Goal: Task Accomplishment & Management: Manage account settings

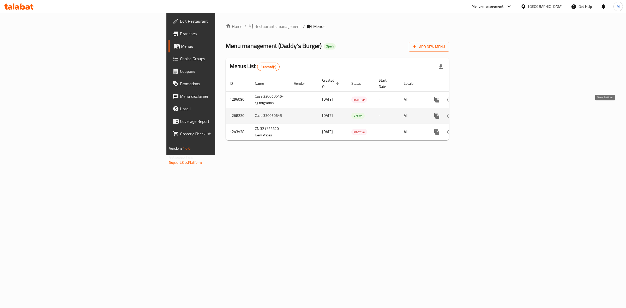
click at [478, 113] on icon "enhanced table" at bounding box center [475, 116] width 6 height 6
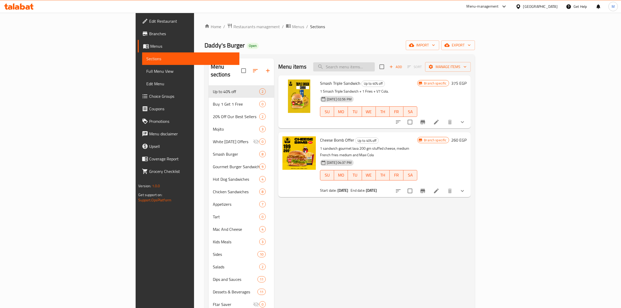
click at [375, 71] on input "search" at bounding box center [344, 66] width 62 height 9
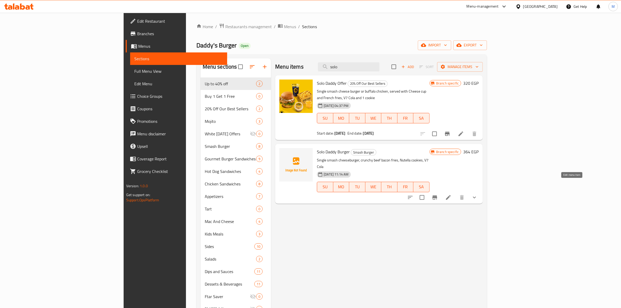
type input "solo"
click at [451, 195] on icon at bounding box center [448, 197] width 5 height 5
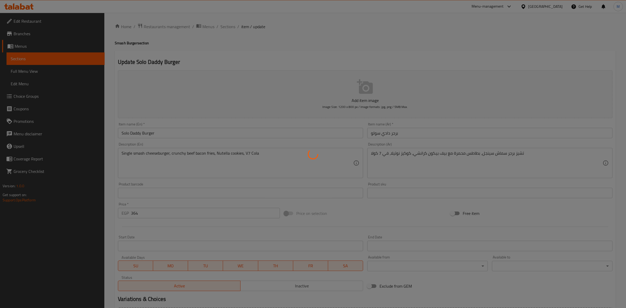
type input "إستبدل كوكيز النوتيلا:"
type input "0"
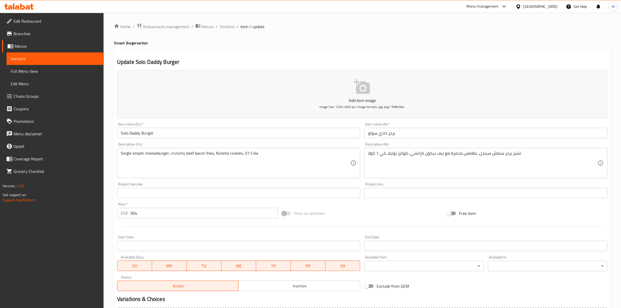
click at [32, 93] on span "Choice Groups" at bounding box center [57, 96] width 86 height 6
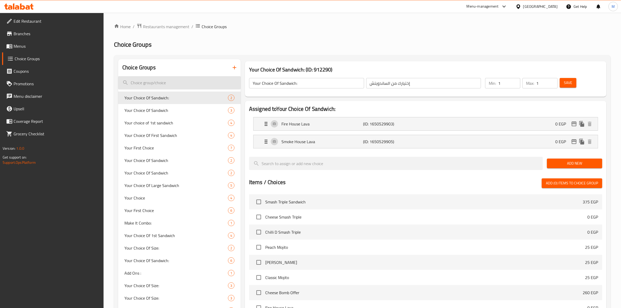
click at [156, 82] on input "search" at bounding box center [179, 82] width 123 height 13
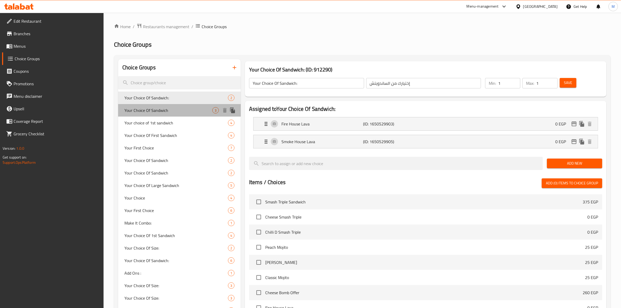
click at [204, 109] on span "Your Choice Of Sandwich" at bounding box center [168, 110] width 88 height 6
type input "Your Choice Of Sandwich"
type input "إختيارك من الساندوتش"
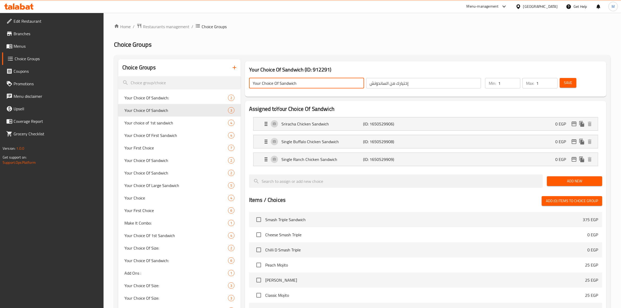
click at [267, 84] on input "Your Choice Of Sandwich" at bounding box center [306, 83] width 115 height 10
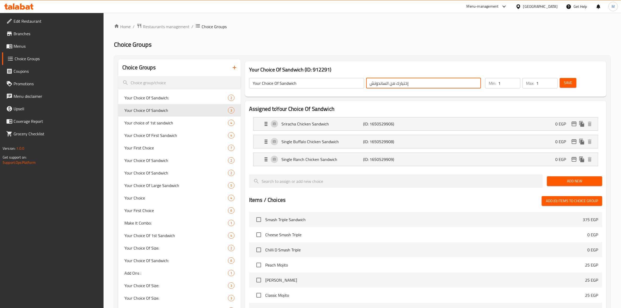
click at [395, 84] on input "إختيارك من الساندوتش" at bounding box center [423, 83] width 115 height 10
click at [234, 67] on icon "button" at bounding box center [235, 67] width 6 height 6
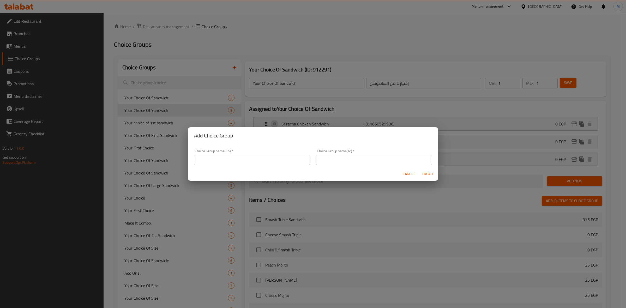
click at [238, 159] on input "text" at bounding box center [252, 160] width 116 height 10
paste input "Your Choice Of Sandwich"
type input "Your Choice Of Sandwich"
click at [345, 160] on input "text" at bounding box center [374, 160] width 116 height 10
paste input "إختيارك من الساندوتش"
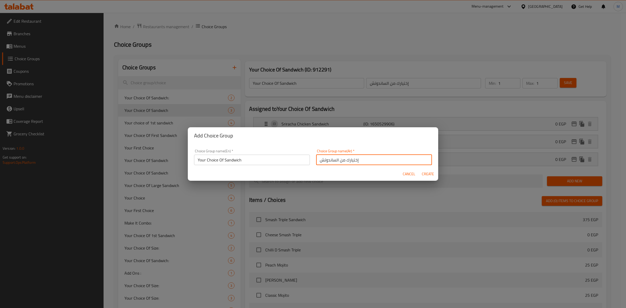
type input "إختيارك من الساندوتش"
click at [429, 175] on span "Create" at bounding box center [428, 174] width 13 height 7
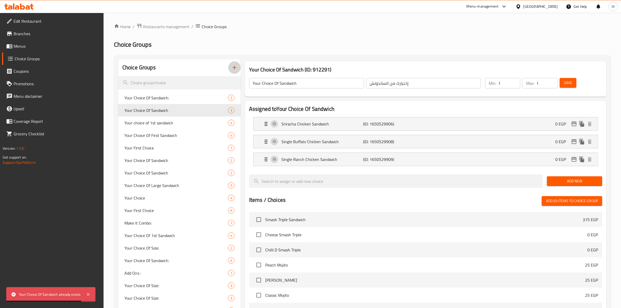
click at [235, 66] on icon "button" at bounding box center [235, 67] width 6 height 6
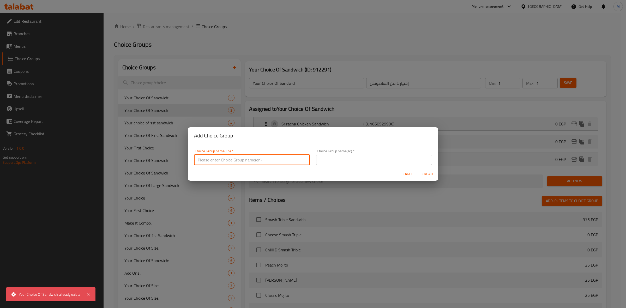
click at [248, 161] on input "text" at bounding box center [252, 160] width 116 height 10
paste input "إختيارك من الساندوتش"
type input "إختيارك من الساندوتش"
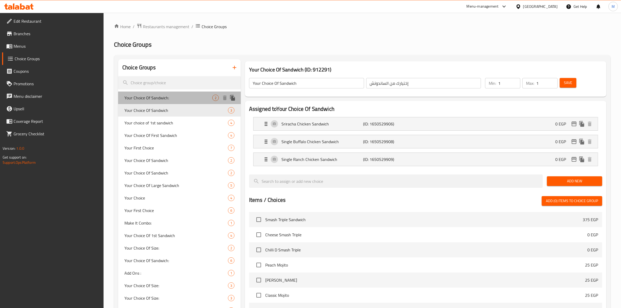
click at [193, 96] on span "Your Choice Of Sandwich:" at bounding box center [168, 98] width 88 height 6
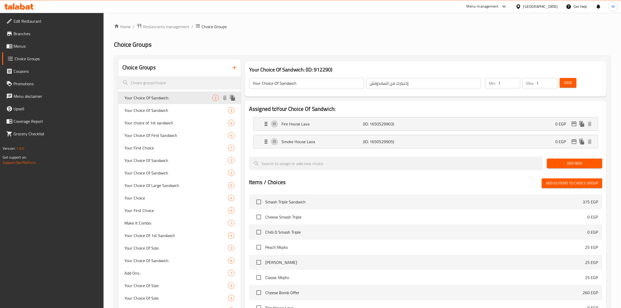
type input "Your Choice Of Sandwich:"
type input "إختيارك من الساندويتش"
click at [234, 69] on icon "button" at bounding box center [235, 67] width 6 height 6
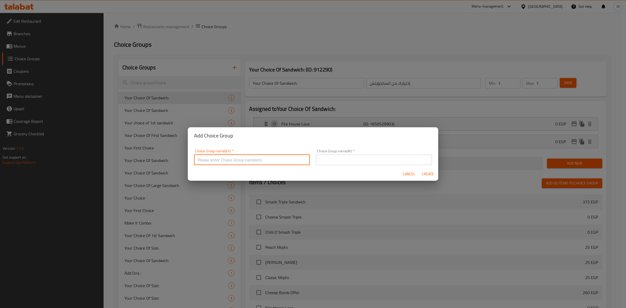
click at [247, 161] on input "text" at bounding box center [252, 160] width 116 height 10
paste input "Your Choice Of Sandwich"
type input "Your Choice Of Sandwich :::"
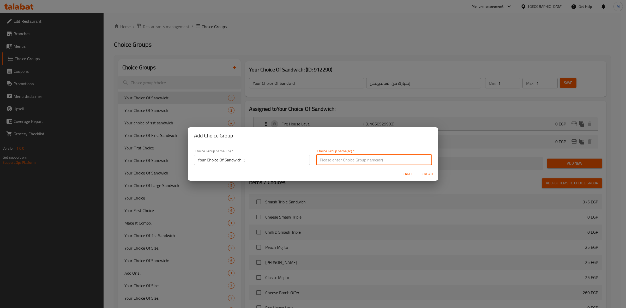
click at [328, 162] on input "text" at bounding box center [374, 160] width 116 height 10
paste input "إختيارك من الساندوتش"
type input "إختيارك من الساندوتش :::"
click at [431, 174] on span "Create" at bounding box center [428, 174] width 13 height 7
type input "Your Choice Of Sandwich :::"
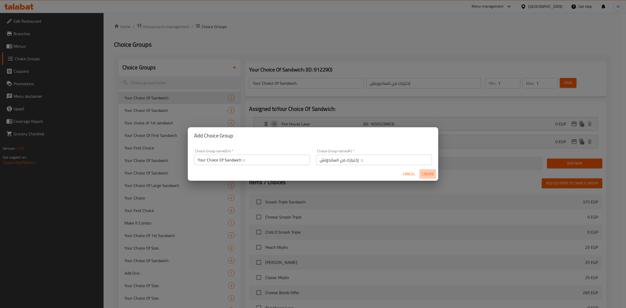
type input "إختيارك من الساندوتش :::"
type input "0"
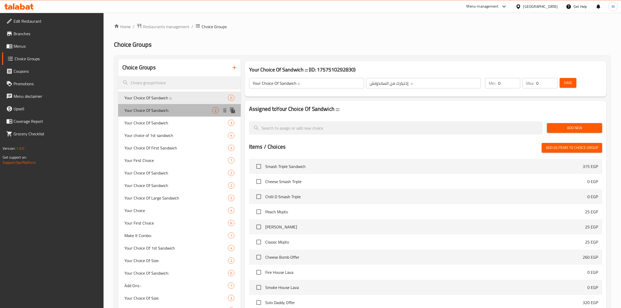
click at [184, 113] on span "Your Choice Of Sandwich:" at bounding box center [168, 110] width 88 height 6
type input "Your Choice Of Sandwich:"
type input "إختيارك من الساندويتش"
type input "1"
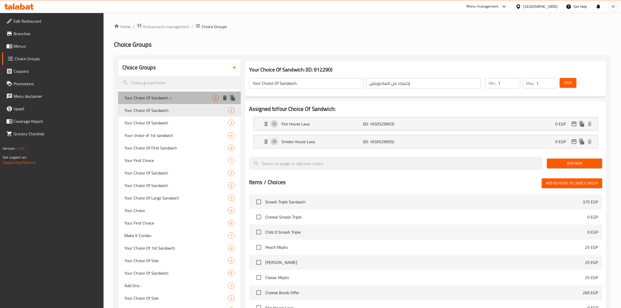
click at [190, 98] on span "Your Choice Of Sandwich :::" at bounding box center [168, 98] width 88 height 6
type input "Your Choice Of Sandwich :::"
type input "إختيارك من الساندوتش :::"
type input "0"
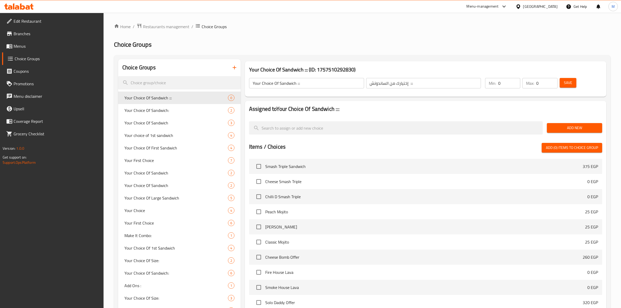
click at [509, 82] on input "0" at bounding box center [510, 83] width 22 height 10
type input "1"
click at [548, 83] on input "0" at bounding box center [547, 83] width 21 height 10
type input "1"
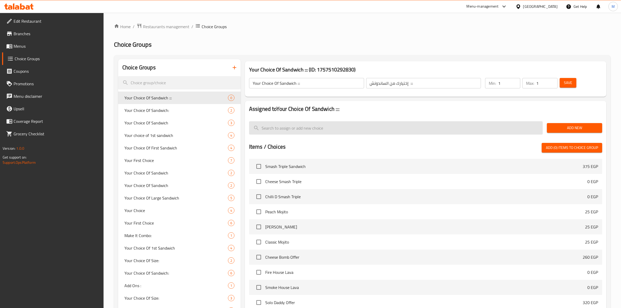
click at [353, 131] on input "search" at bounding box center [396, 127] width 294 height 13
paste input "single smash cheese burger OR single buffalo chicken/ Ranch Chicken Sandwich"
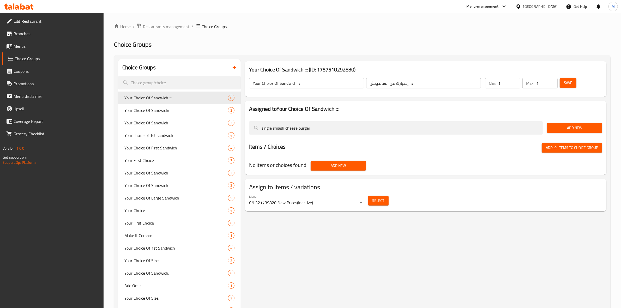
type input "single smash cheese burger"
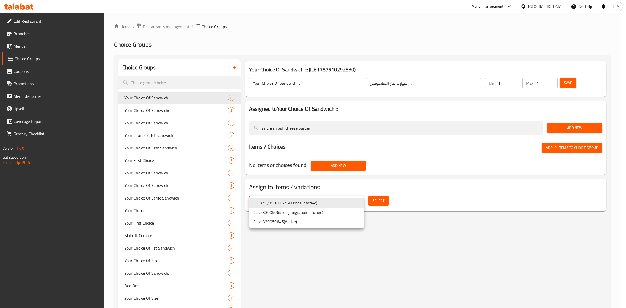
click at [360, 202] on body "​ Menu-management Egypt Get Help M Edit Restaurant Branches Menus Choice Groups…" at bounding box center [313, 160] width 626 height 295
click at [306, 223] on li "Case 330050645 ( Active )" at bounding box center [306, 221] width 115 height 9
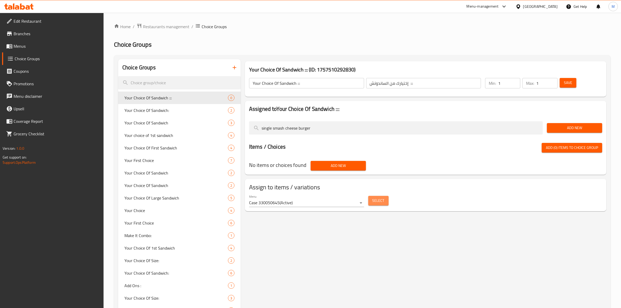
click at [379, 204] on span "Select" at bounding box center [379, 201] width 12 height 7
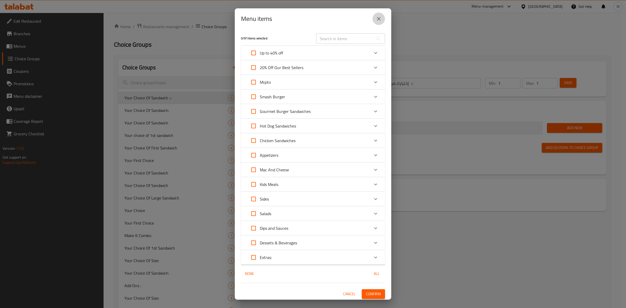
click at [379, 19] on icon "close" at bounding box center [379, 19] width 4 height 4
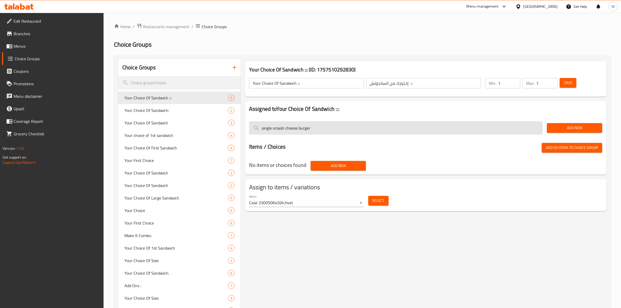
click at [333, 127] on input "single smash cheese burger" at bounding box center [396, 127] width 294 height 13
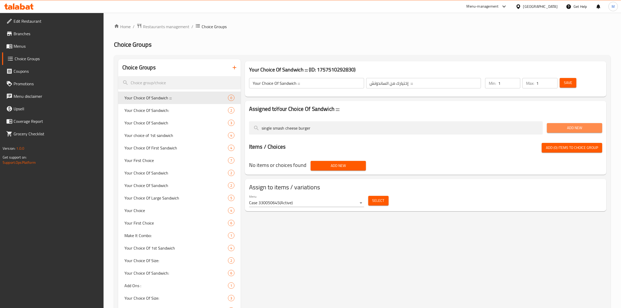
click at [576, 128] on span "Add New" at bounding box center [575, 128] width 47 height 7
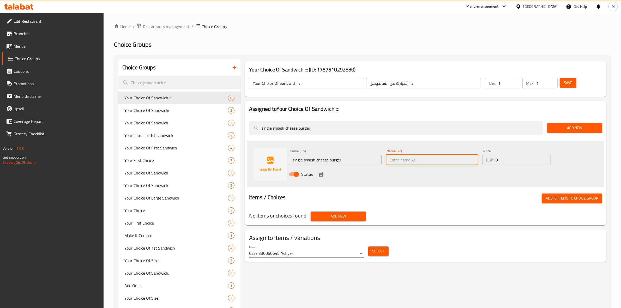
click at [404, 159] on input "text" at bounding box center [432, 160] width 93 height 10
type input "d"
type input "سينجل اسماش [PERSON_NAME]"
click at [583, 131] on span "Add New" at bounding box center [575, 128] width 47 height 7
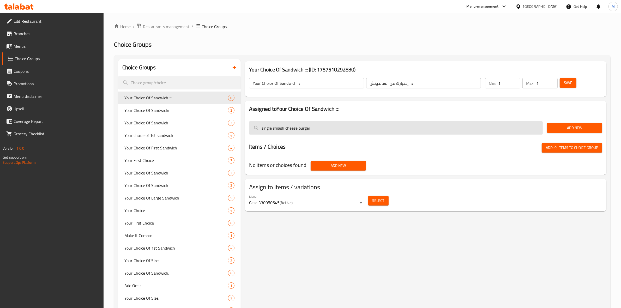
click at [443, 125] on input "single smash cheese burger" at bounding box center [396, 127] width 294 height 13
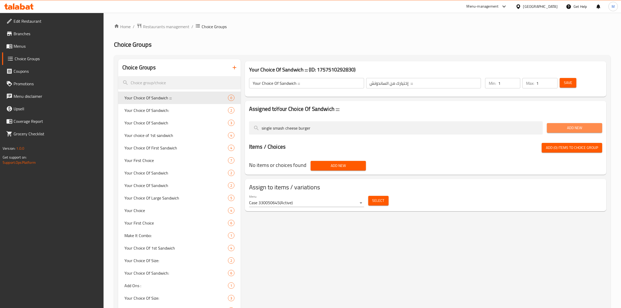
click at [573, 125] on span "Add New" at bounding box center [575, 128] width 47 height 7
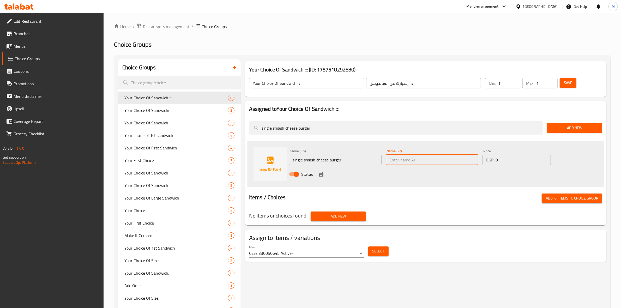
click at [390, 159] on input "text" at bounding box center [432, 160] width 93 height 10
type input "سينجل اسماش [PERSON_NAME]"
click at [323, 176] on icon "save" at bounding box center [321, 174] width 5 height 5
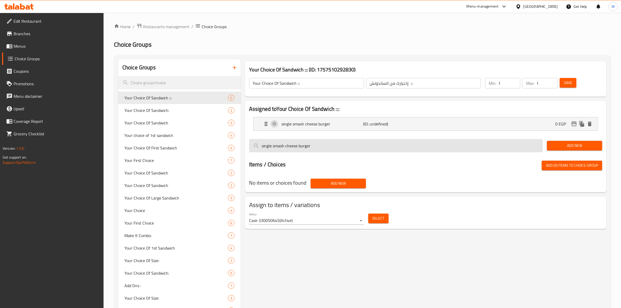
click at [391, 141] on input "single smash cheese burger" at bounding box center [396, 145] width 294 height 13
type input "s"
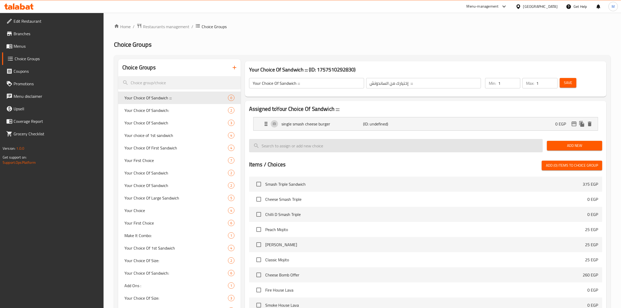
paste input "single smash cheese burger OR single buffalo chicken/ Ranch Chicken Sandwich"
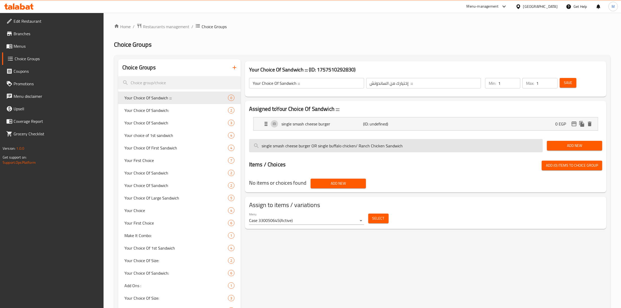
click at [317, 149] on input "single smash cheese burger OR single buffalo chicken/ Ranch Chicken Sandwich" at bounding box center [396, 145] width 294 height 13
click at [355, 143] on input "single buffalo chicken/ Ranch Chicken Sandwich" at bounding box center [396, 145] width 294 height 13
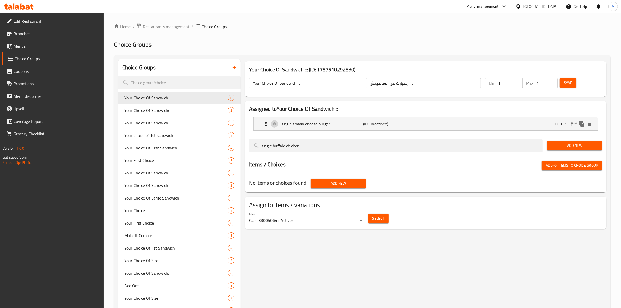
type input "single buffalo chicken"
click at [580, 145] on span "Add New" at bounding box center [575, 146] width 47 height 7
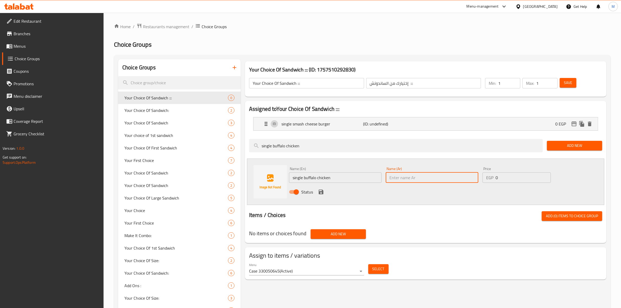
click at [424, 177] on input "text" at bounding box center [432, 178] width 93 height 10
type input "سينجل بافلو تشيكن"
click at [320, 194] on icon "save" at bounding box center [321, 192] width 5 height 5
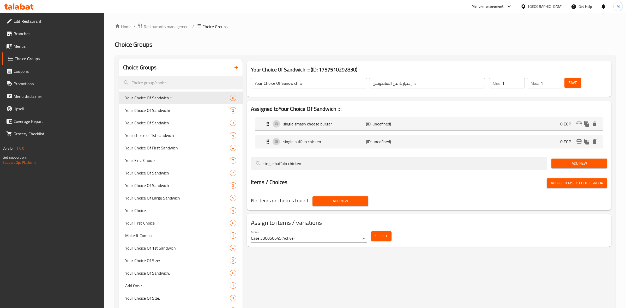
click at [363, 239] on body "​ Menu-management Egypt Get Help M Edit Restaurant Branches Menus Choice Groups…" at bounding box center [313, 160] width 626 height 295
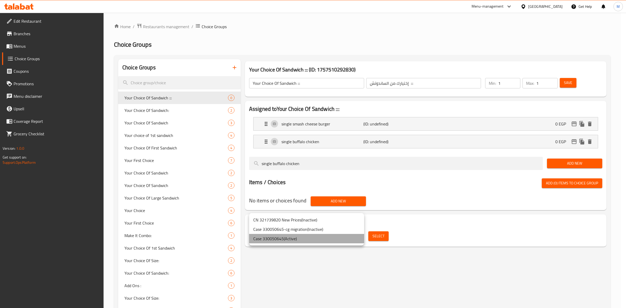
click at [334, 239] on li "Case 330050645 ( Active )" at bounding box center [306, 238] width 115 height 9
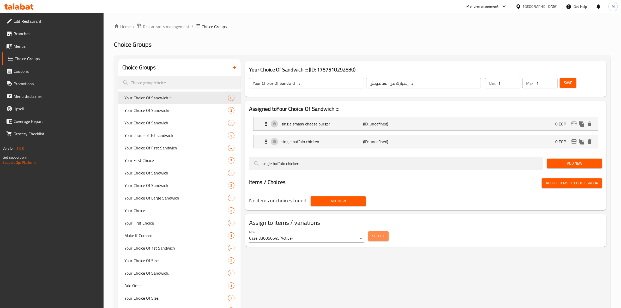
click at [373, 237] on span "Select" at bounding box center [379, 236] width 12 height 7
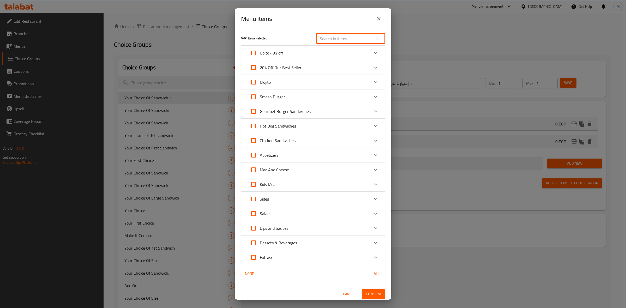
click at [344, 40] on input "text" at bounding box center [344, 38] width 57 height 10
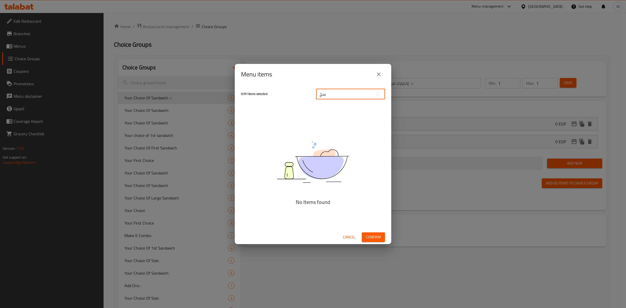
type input "س"
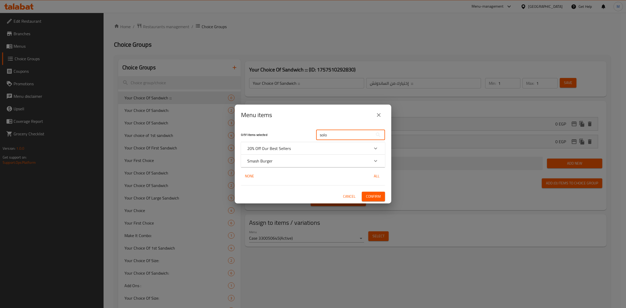
type input "solo"
click at [376, 162] on icon "Expand" at bounding box center [376, 161] width 6 height 6
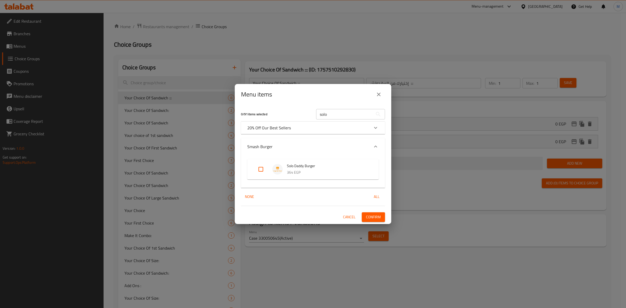
click at [261, 170] on input "Expand" at bounding box center [261, 169] width 13 height 13
checkbox input "true"
click at [382, 218] on button "Confirm" at bounding box center [373, 217] width 23 height 10
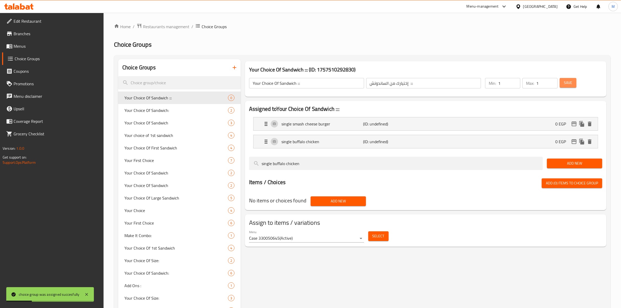
click at [570, 84] on span "Save" at bounding box center [568, 83] width 8 height 7
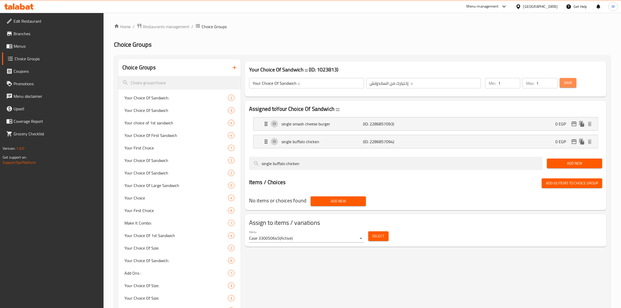
click at [570, 84] on span "Save" at bounding box center [568, 83] width 8 height 7
click at [282, 82] on input "Your Choice Of Sandwich :::" at bounding box center [306, 83] width 115 height 10
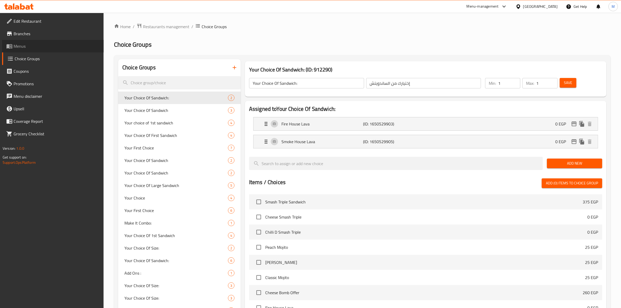
click at [28, 45] on span "Menus" at bounding box center [57, 46] width 86 height 6
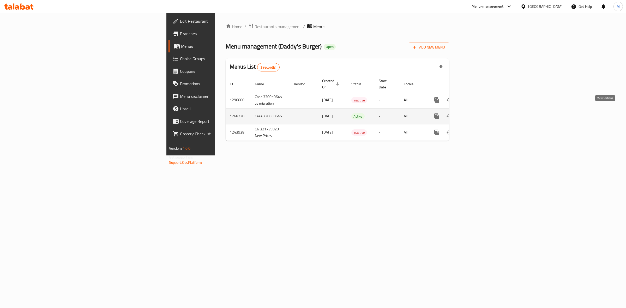
click at [478, 113] on icon "enhanced table" at bounding box center [475, 116] width 6 height 6
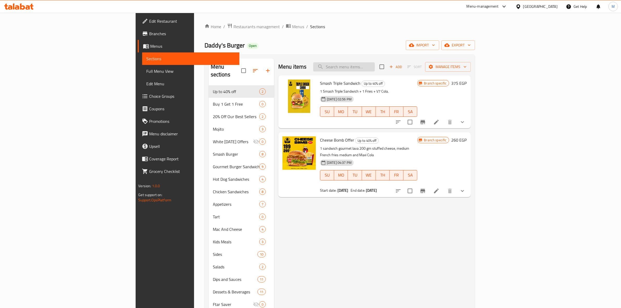
click at [375, 69] on input "search" at bounding box center [344, 66] width 62 height 9
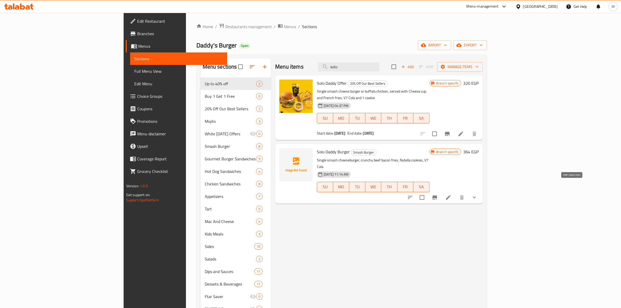
type input "solo"
click at [452, 194] on icon at bounding box center [449, 197] width 6 height 6
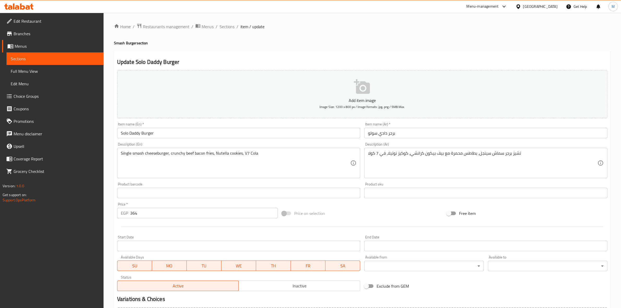
scroll to position [69, 0]
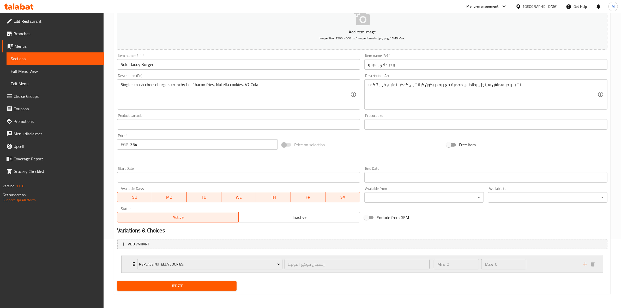
click at [549, 263] on div "Min: 0 ​ Max: 0 ​" at bounding box center [506, 264] width 150 height 17
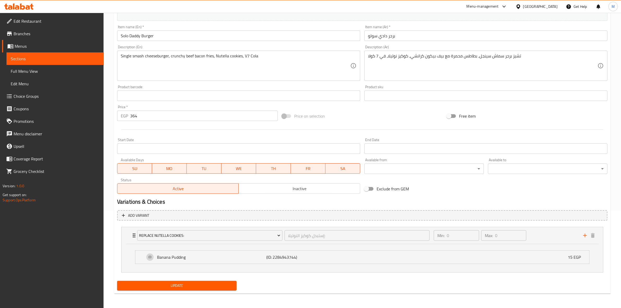
scroll to position [0, 0]
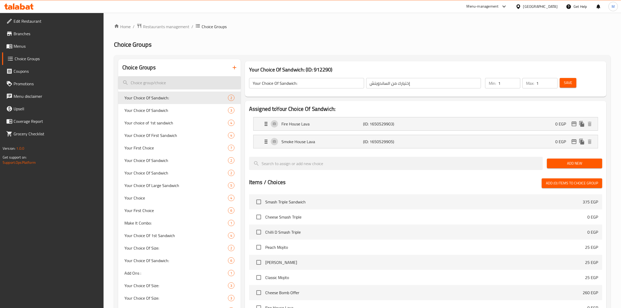
paste input "Your Choice Of Sandwich :::"
click at [185, 84] on input "Your Choice Of Sandwich :::" at bounding box center [179, 82] width 123 height 13
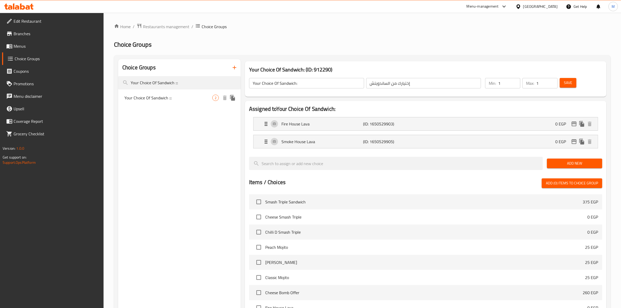
type input "Your Choice Of Sandwich :::"
click at [187, 96] on span "Your Choice Of Sandwich :::" at bounding box center [168, 98] width 88 height 6
type input "Your Choice Of Sandwich :::"
type input "إختيارك من الساندوتش :::"
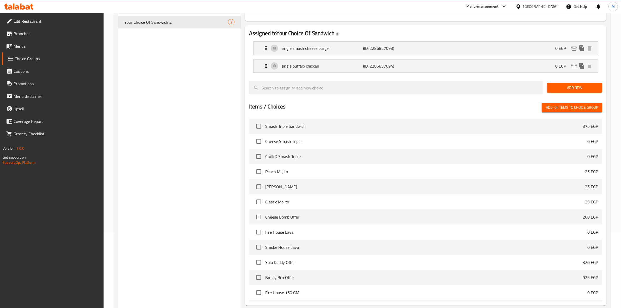
scroll to position [127, 0]
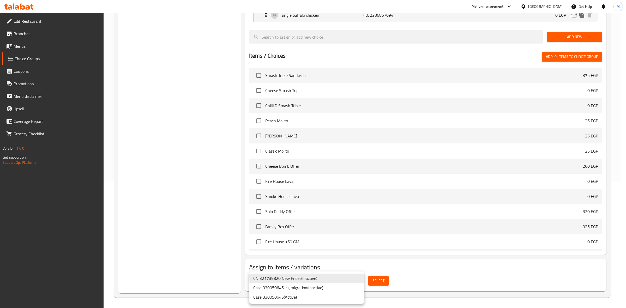
click at [361, 182] on body "​ Menu-management [GEOGRAPHIC_DATA] Get Help M Edit Restaurant Branches Menus C…" at bounding box center [313, 33] width 626 height 295
click at [344, 296] on li "Case 330050645 ( Active )" at bounding box center [306, 297] width 115 height 9
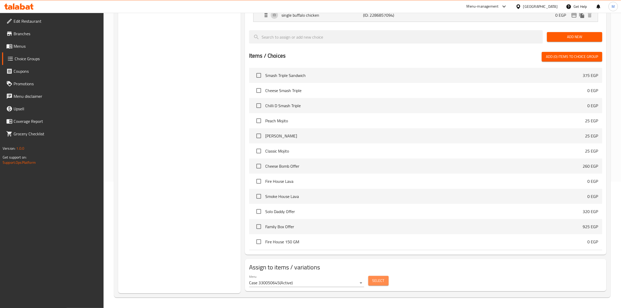
click at [383, 279] on span "Select" at bounding box center [379, 281] width 12 height 7
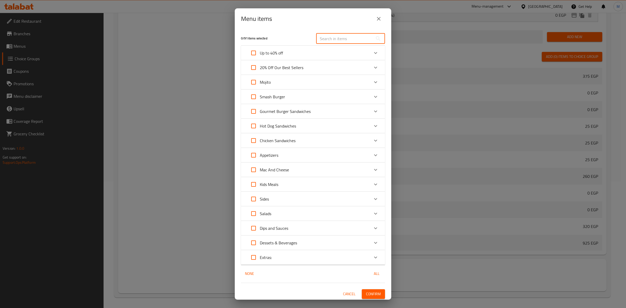
click at [349, 38] on input "text" at bounding box center [344, 38] width 57 height 10
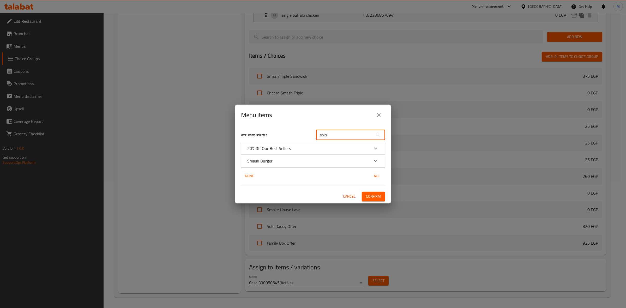
type input "solo"
click at [375, 161] on icon "Expand" at bounding box center [376, 161] width 6 height 6
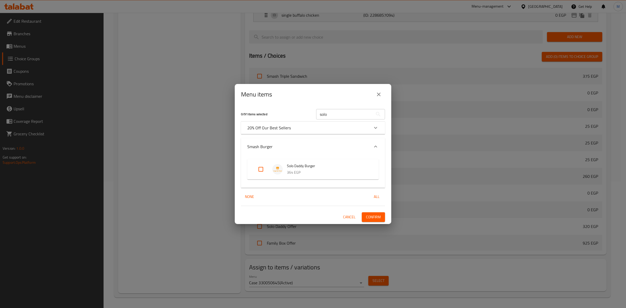
click at [264, 170] on input "Expand" at bounding box center [261, 169] width 13 height 13
checkbox input "true"
click at [375, 215] on span "Confirm" at bounding box center [373, 217] width 15 height 7
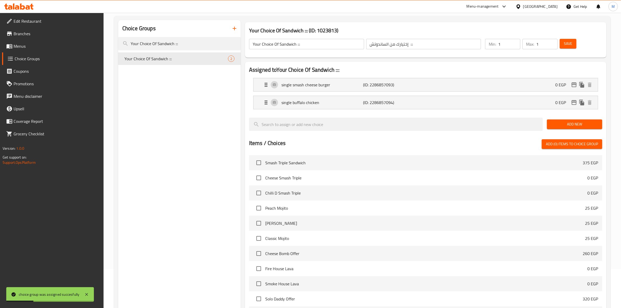
scroll to position [0, 0]
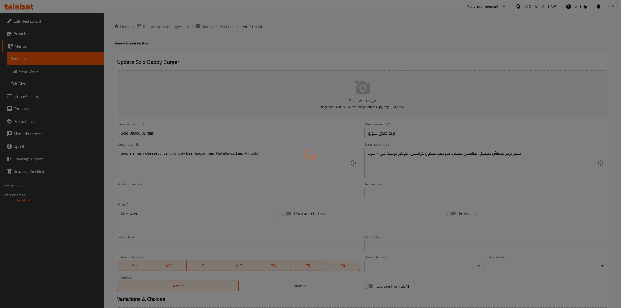
type input "إستبدل كوكيز النوتيلا:"
type input "0"
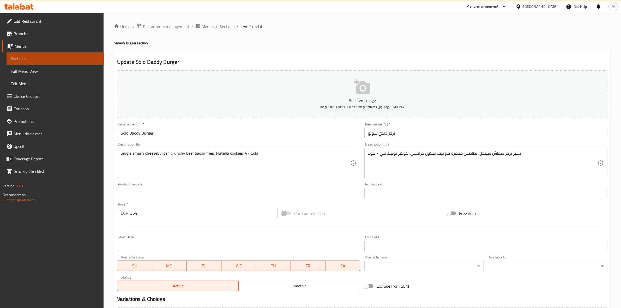
click at [62, 60] on span "Sections" at bounding box center [55, 59] width 89 height 6
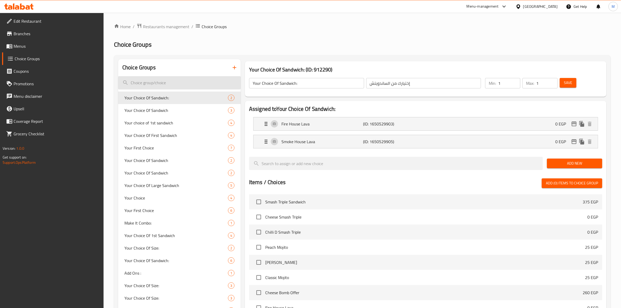
paste input "Your Choice Of Sandwich :::"
click at [184, 86] on input "search" at bounding box center [179, 82] width 123 height 13
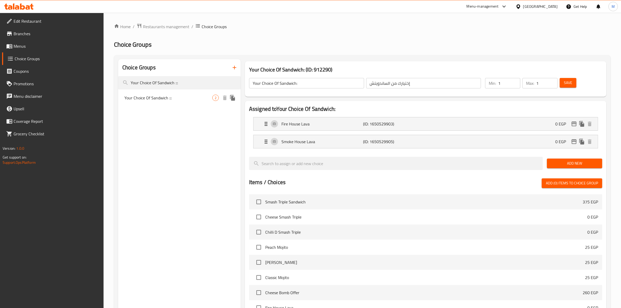
type input "Your Choice Of Sandwich :::"
click at [180, 97] on span "Your Choice Of Sandwich :::" at bounding box center [168, 98] width 88 height 6
type input "Your Choice Of Sandwich :::"
type input "إختيارك من الساندوتش :::"
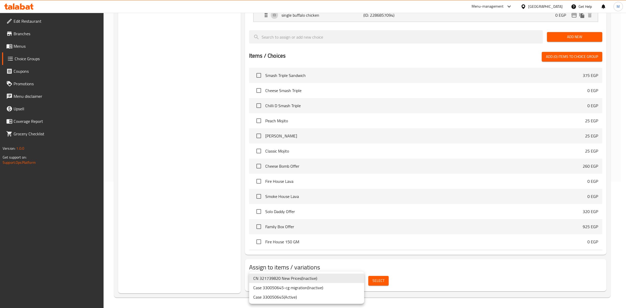
click at [362, 182] on body "​ Menu-management [GEOGRAPHIC_DATA] Get Help M Edit Restaurant Branches Menus C…" at bounding box center [313, 33] width 626 height 295
click at [626, 147] on div at bounding box center [313, 154] width 626 height 308
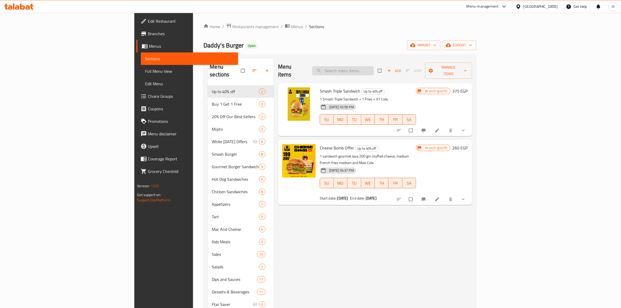
click at [374, 66] on input "search" at bounding box center [343, 70] width 62 height 9
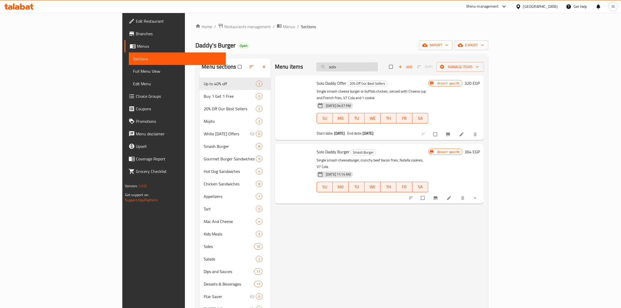
type input "solo"
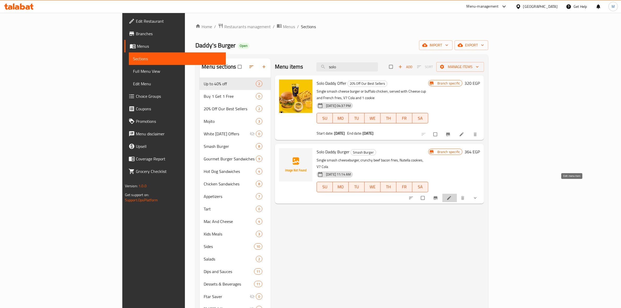
click at [452, 195] on icon at bounding box center [449, 197] width 5 height 5
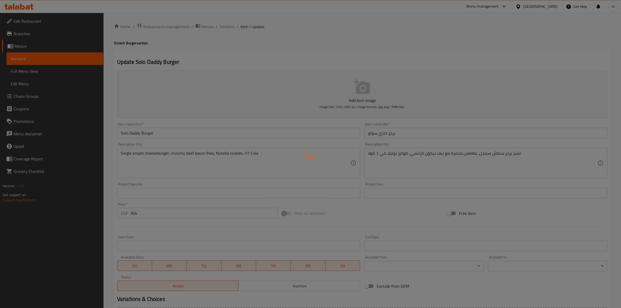
type input "إستبدل كوكيز النوتيلا:"
type input "0"
type input "إختيارك من الساندوتش :::"
type input "1"
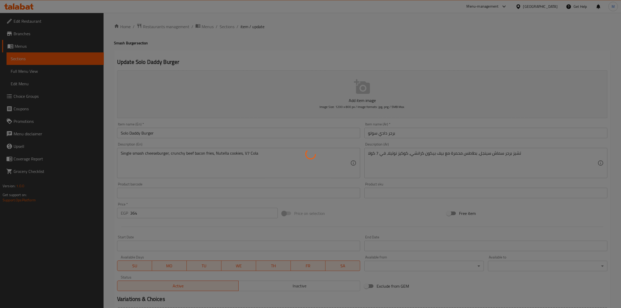
type input "1"
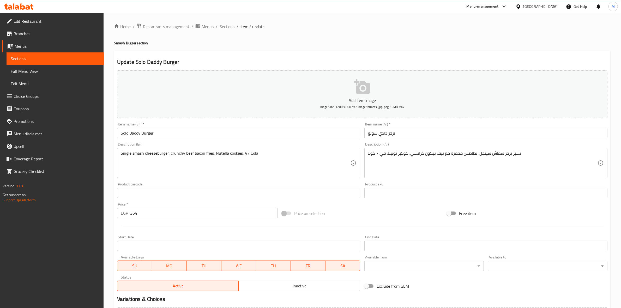
scroll to position [91, 0]
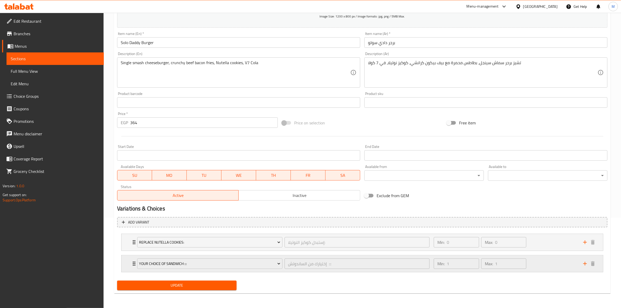
click at [537, 265] on div "Min: 1 ​ Max: 1 ​" at bounding box center [506, 264] width 150 height 17
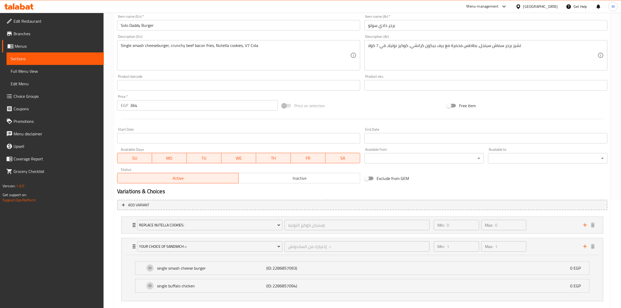
scroll to position [0, 0]
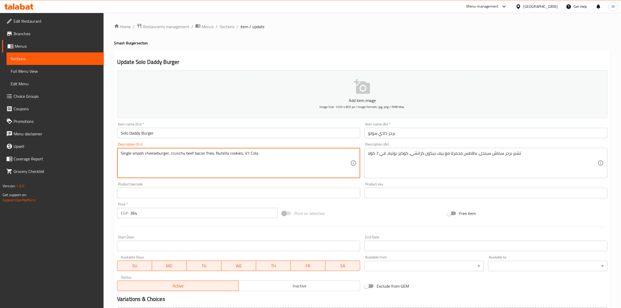
drag, startPoint x: 168, startPoint y: 153, endPoint x: 121, endPoint y: 156, distance: 47.5
paste textarea "single smash cheese burger OR single buffalo chicken/ Ranch Chicken Sandwich"
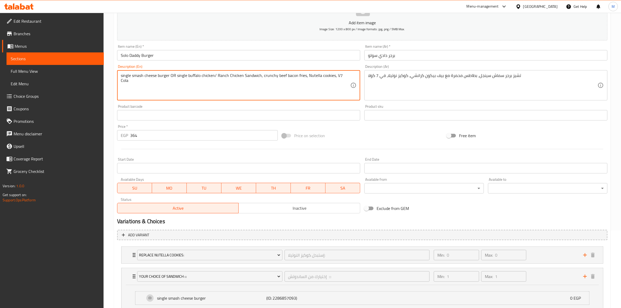
scroll to position [137, 0]
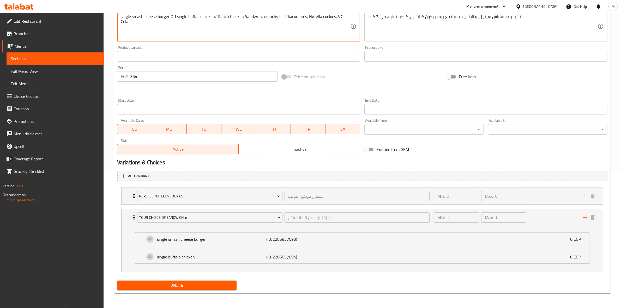
type textarea "single smash cheese burger OR single buffalo chicken/ Ranch Chicken Sandwich, c…"
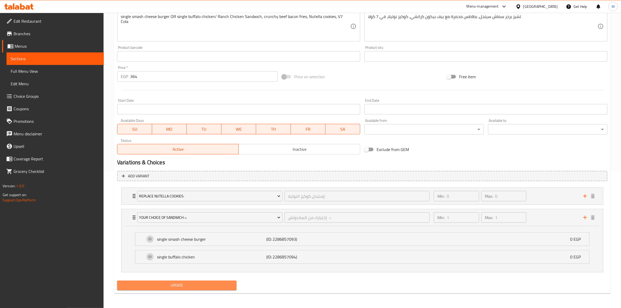
click at [199, 286] on span "Update" at bounding box center [176, 285] width 111 height 7
